Goal: Task Accomplishment & Management: Manage account settings

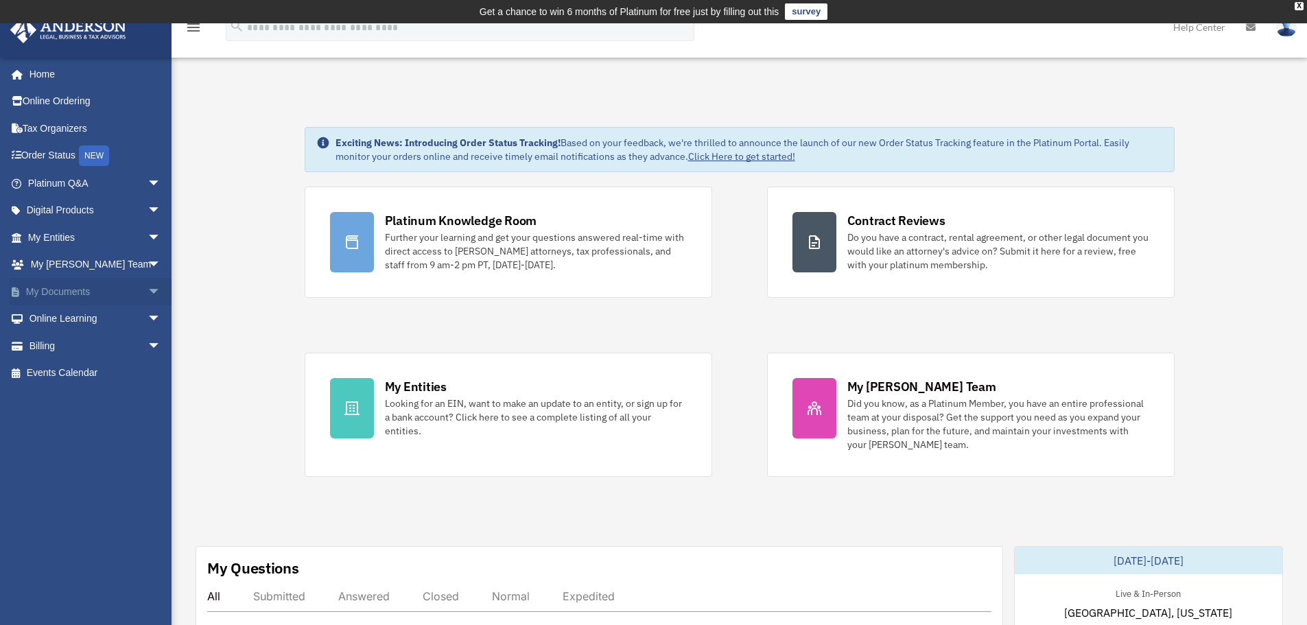
click at [71, 290] on link "My Documents arrow_drop_down" at bounding box center [96, 291] width 172 height 27
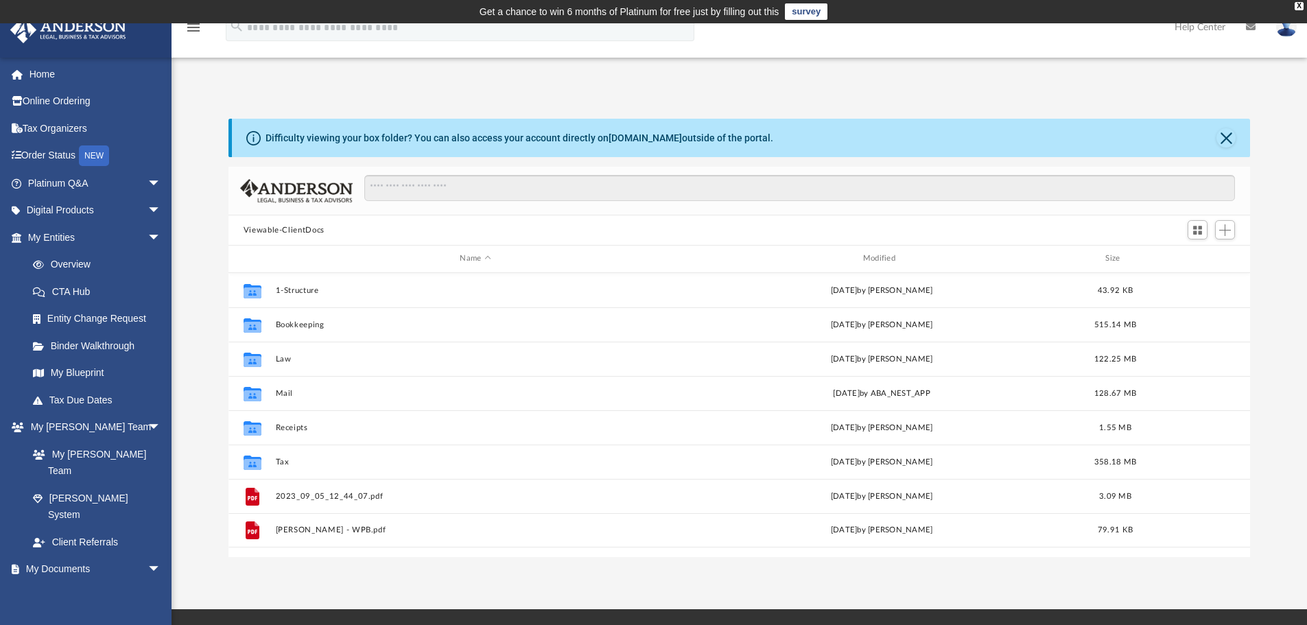
scroll to position [302, 1012]
click at [1225, 139] on button "Close" at bounding box center [1226, 137] width 19 height 19
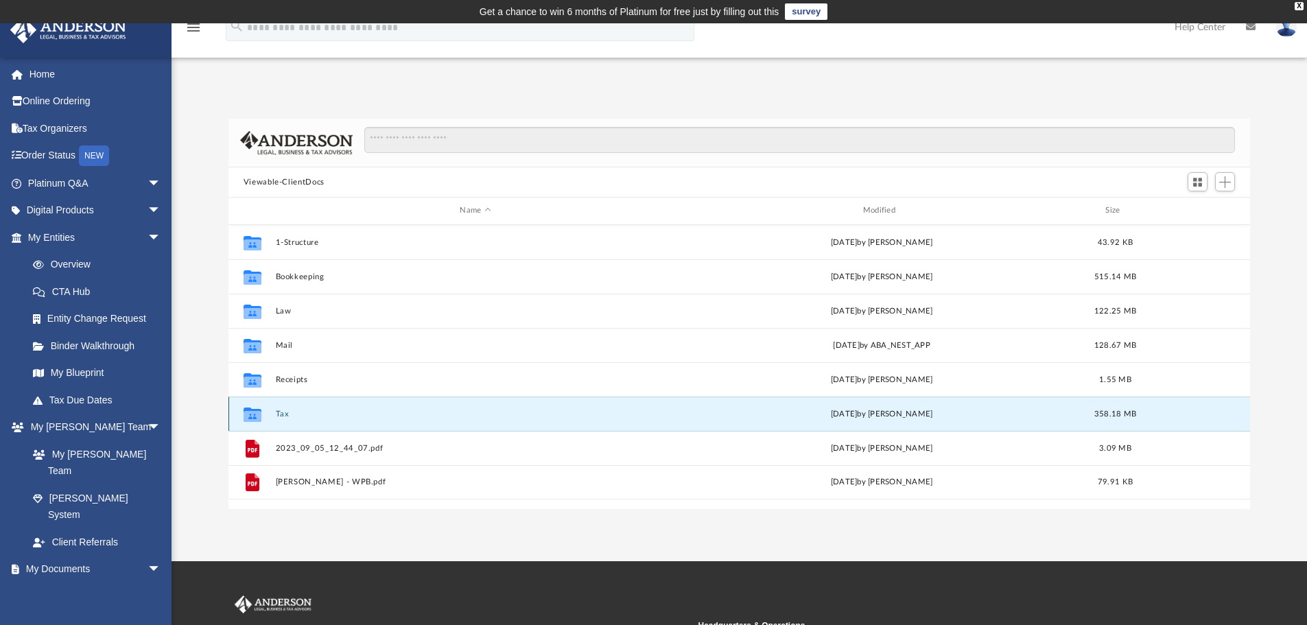
click at [281, 412] on button "Tax" at bounding box center [475, 414] width 400 height 9
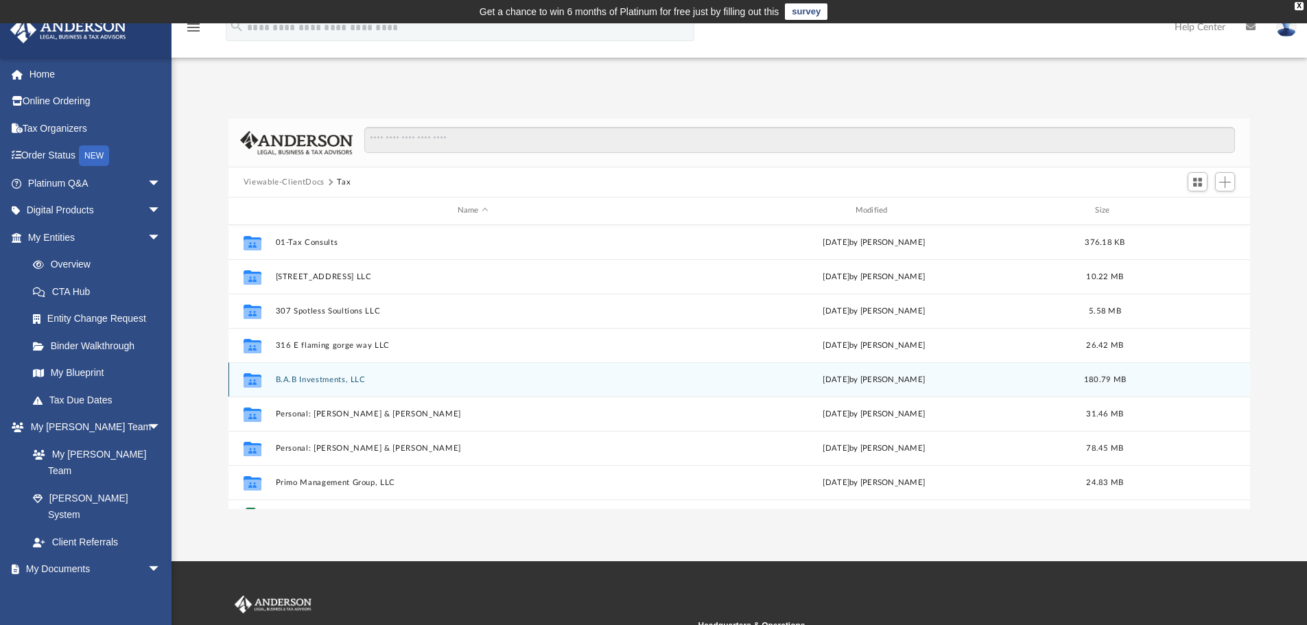
click at [302, 375] on button "B.A.B Investments, LLC" at bounding box center [472, 379] width 395 height 9
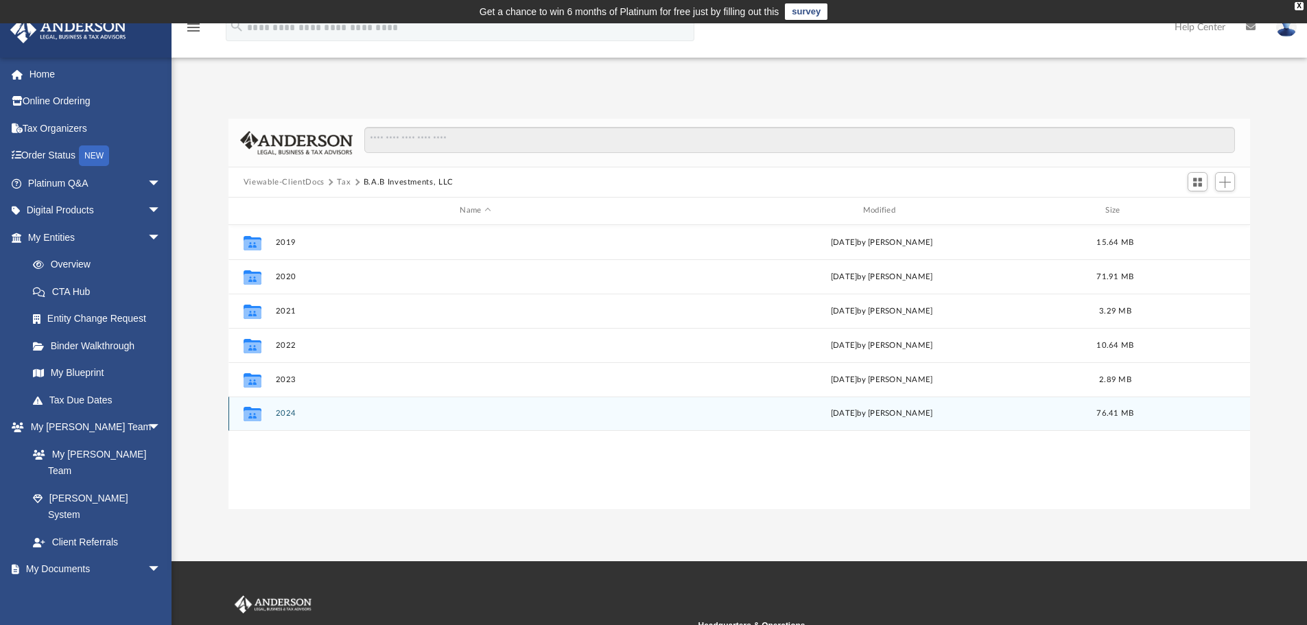
click at [286, 413] on button "2024" at bounding box center [475, 413] width 400 height 9
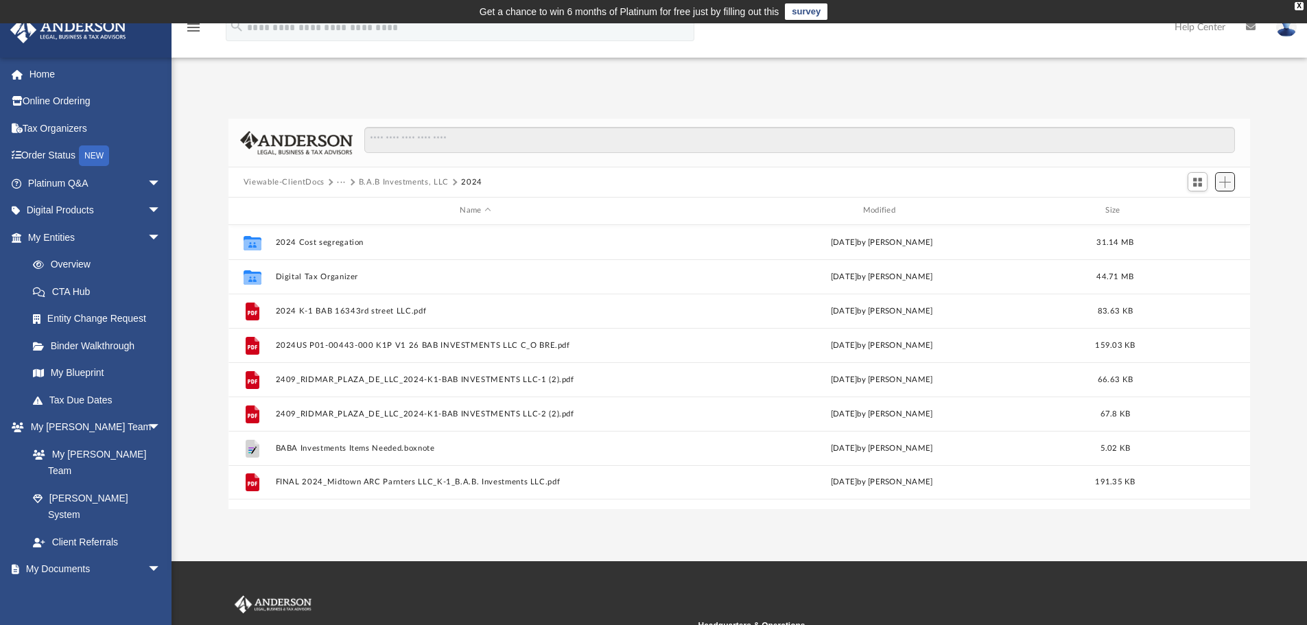
click at [1228, 181] on span "Add" at bounding box center [1226, 182] width 12 height 12
click at [1200, 211] on li "Upload" at bounding box center [1206, 209] width 44 height 14
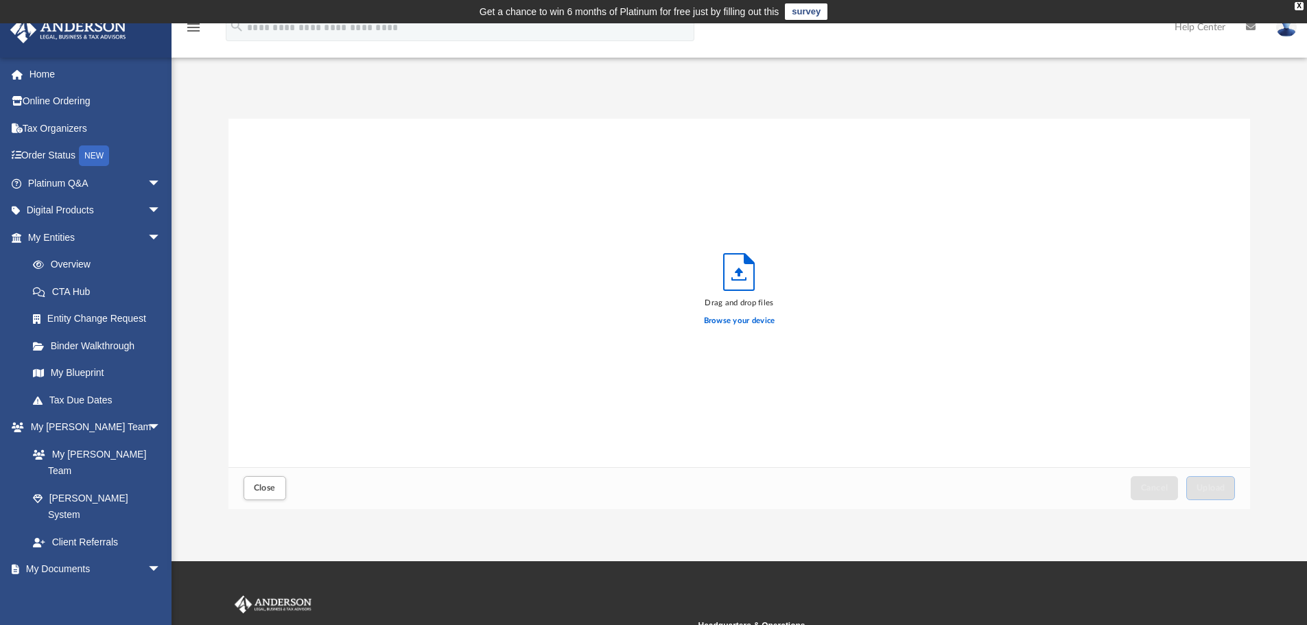
scroll to position [338, 1012]
click at [734, 324] on label "Browse your device" at bounding box center [739, 321] width 71 height 12
click at [0, 0] on input "Browse your device" at bounding box center [0, 0] width 0 height 0
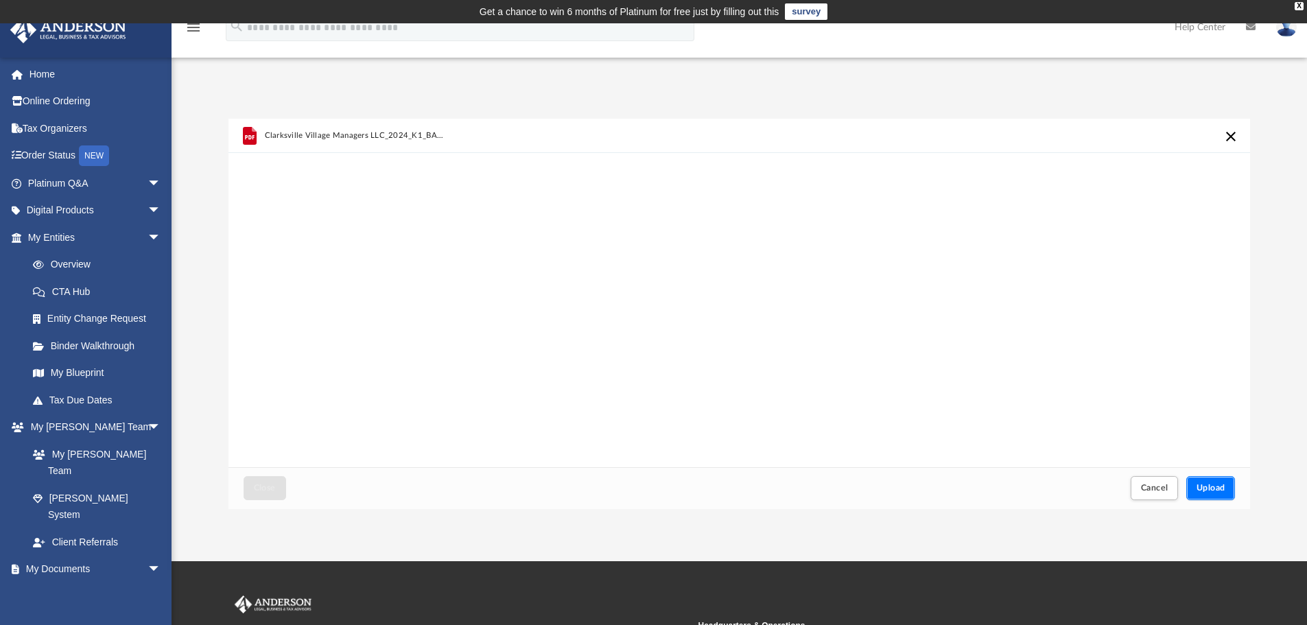
click at [1217, 483] on button "Upload" at bounding box center [1211, 488] width 49 height 24
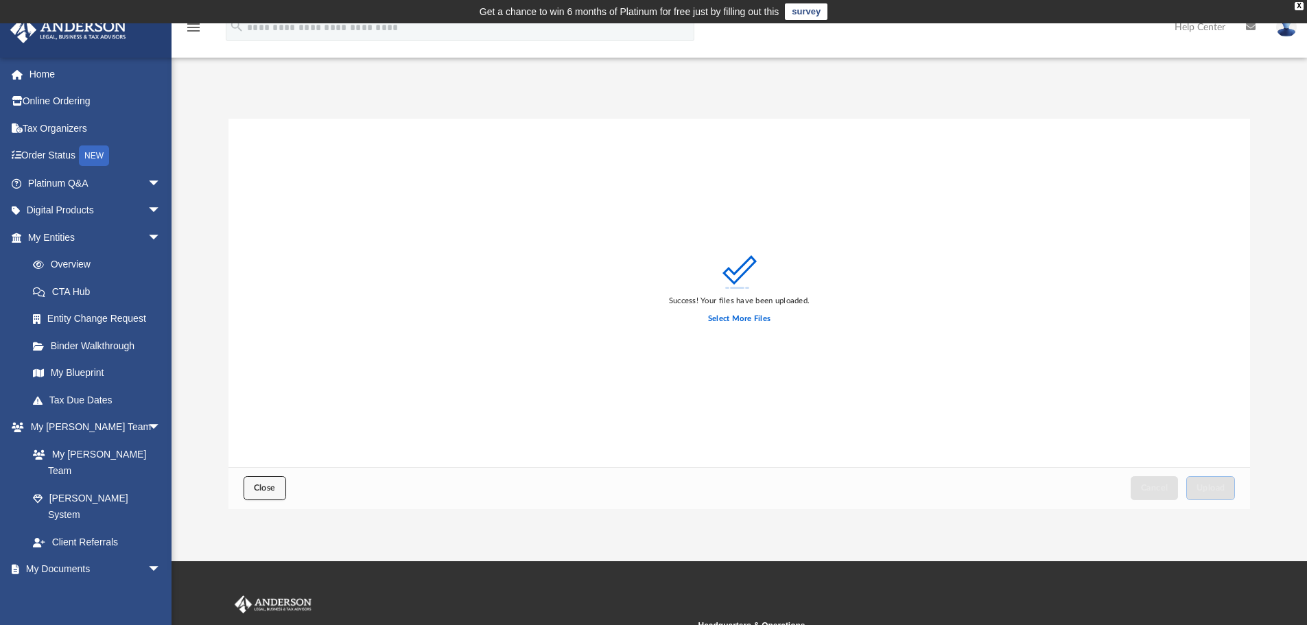
click at [255, 491] on span "Close" at bounding box center [265, 488] width 22 height 8
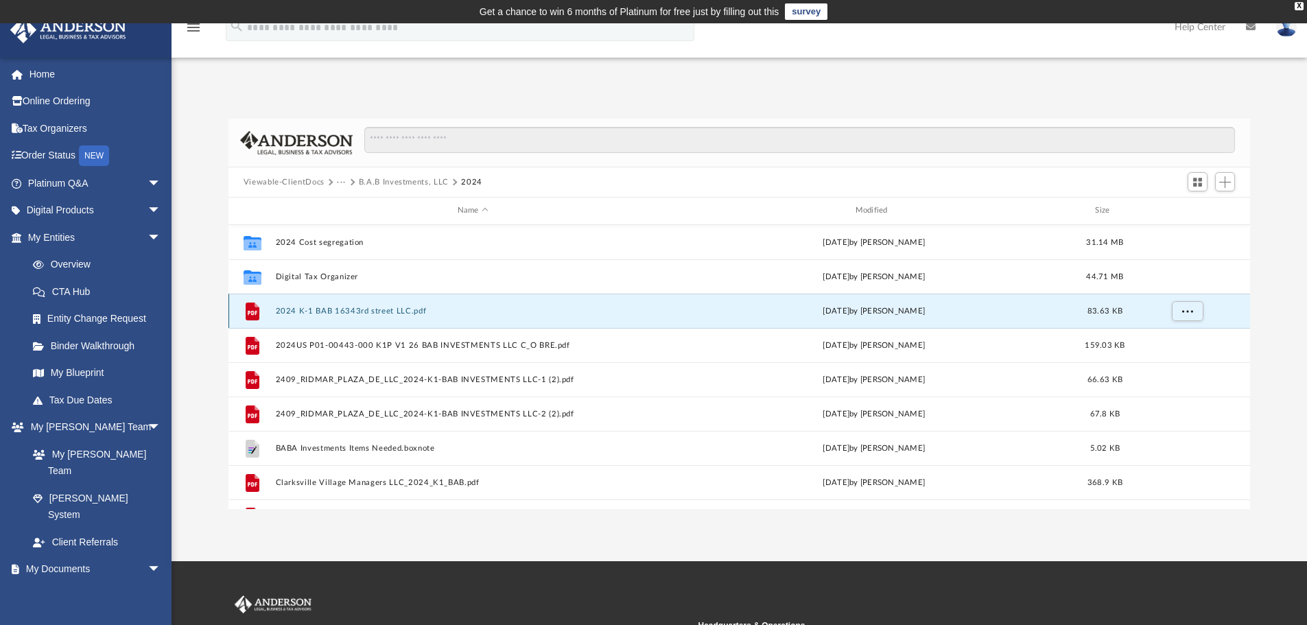
click at [319, 310] on button "2024 K-1 BAB 16343rd street LLC.pdf" at bounding box center [472, 311] width 395 height 9
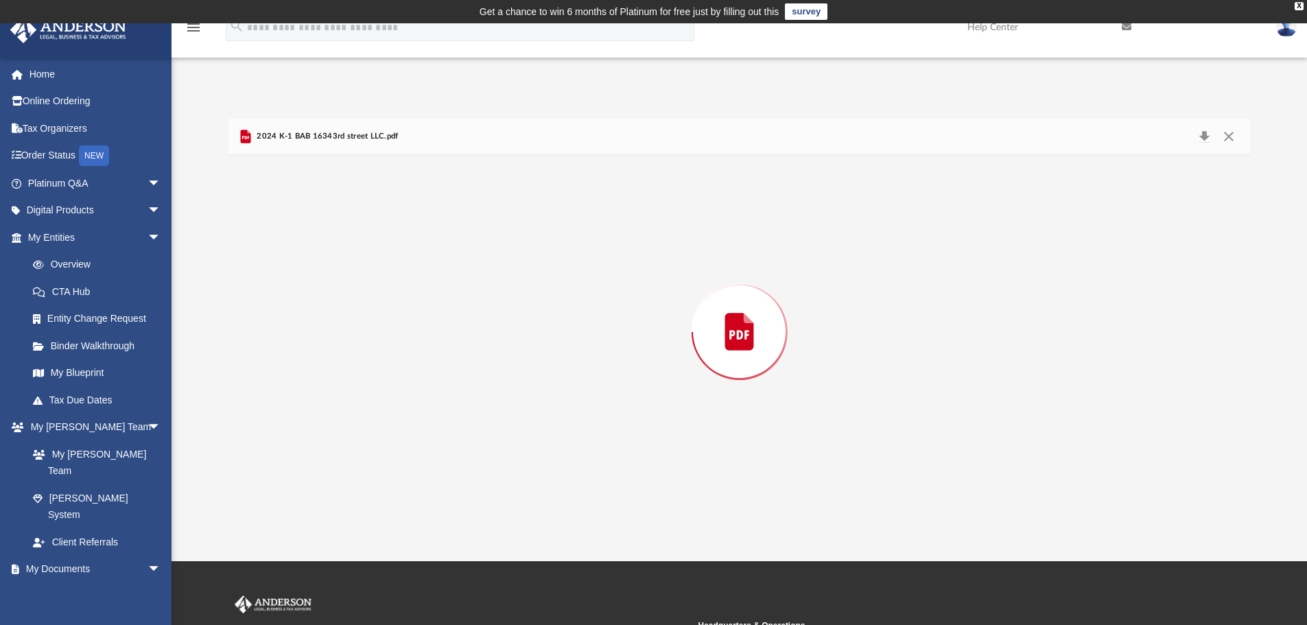
click at [319, 310] on div "Preview" at bounding box center [740, 332] width 1023 height 354
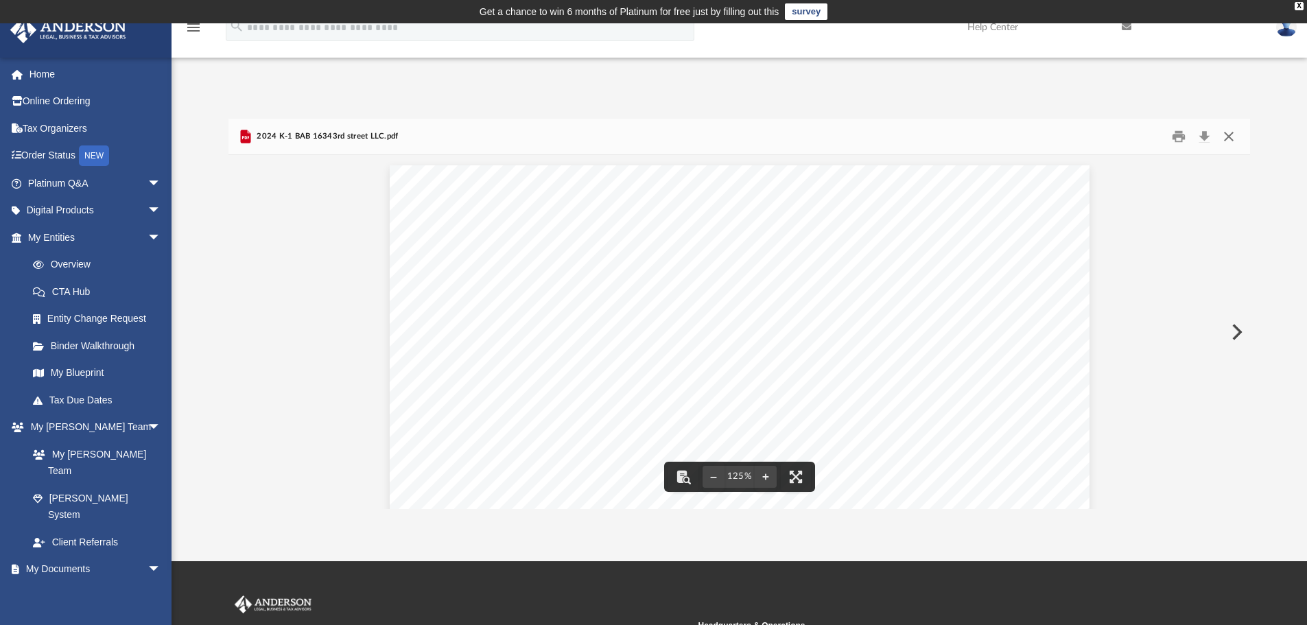
click at [1230, 138] on button "Close" at bounding box center [1229, 136] width 25 height 21
